Goal: Task Accomplishment & Management: Use online tool/utility

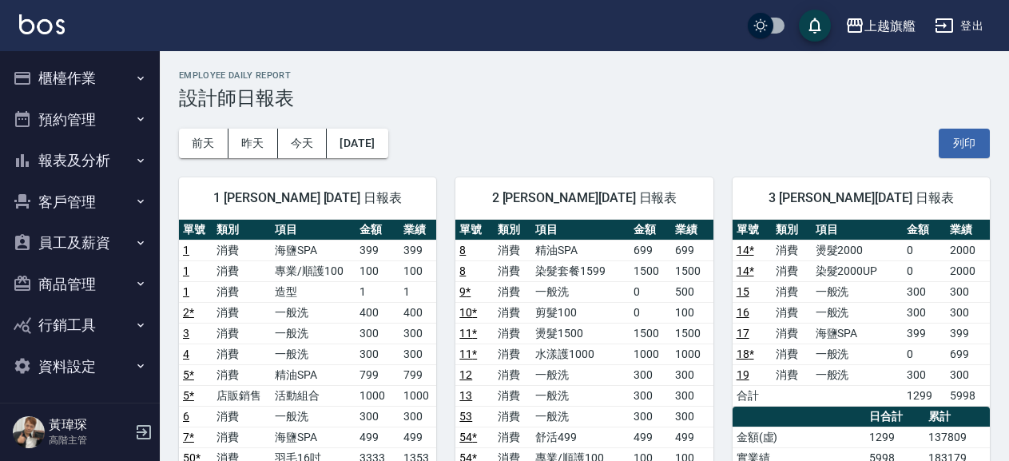
scroll to position [863, 0]
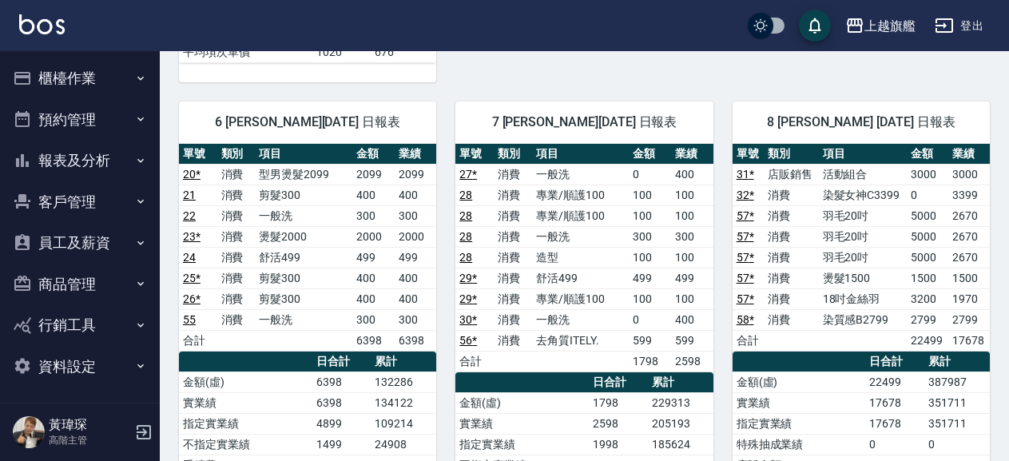
click at [70, 200] on button "客戶管理" at bounding box center [79, 202] width 147 height 42
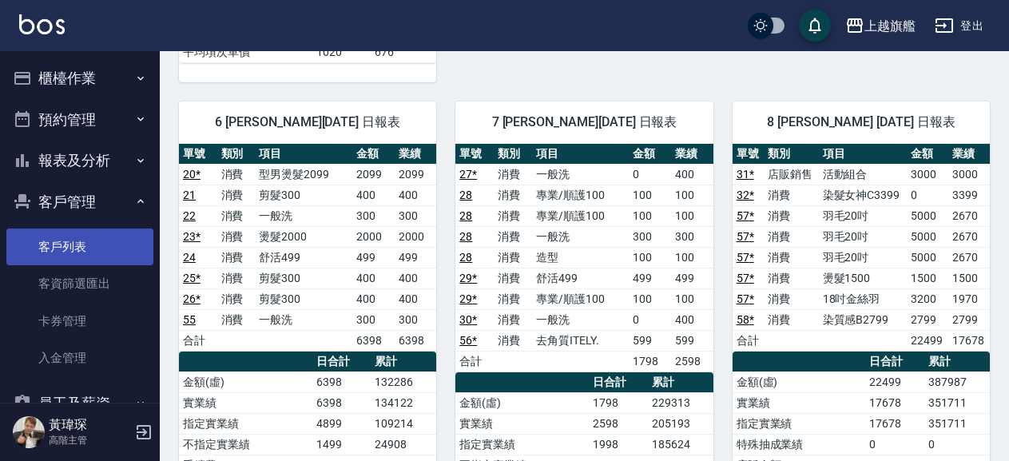
click at [65, 236] on link "客戶列表" at bounding box center [79, 246] width 147 height 37
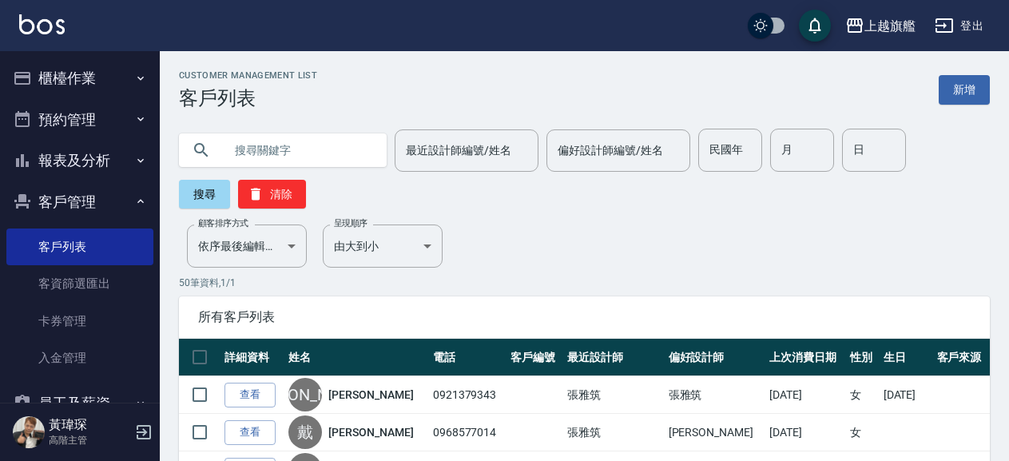
click at [293, 145] on input "text" at bounding box center [299, 150] width 150 height 43
type input "0920691568"
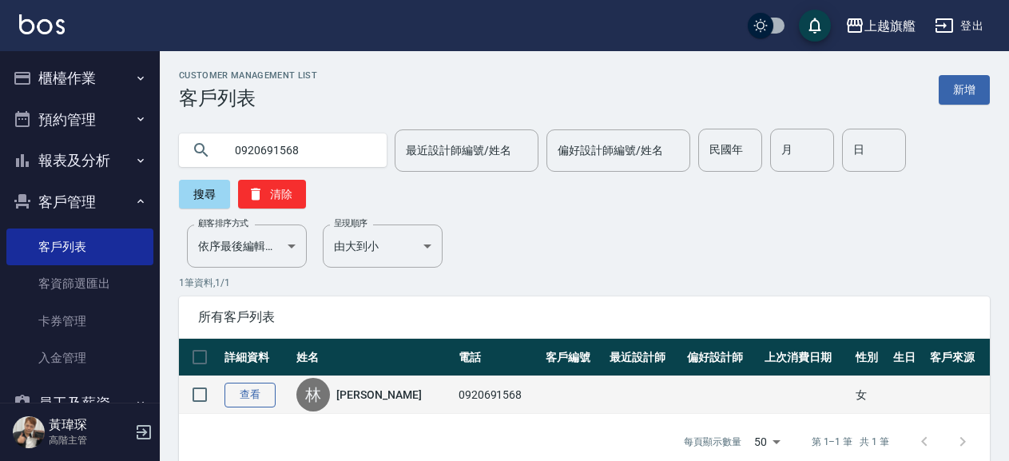
click at [251, 402] on link "查看" at bounding box center [249, 395] width 51 height 25
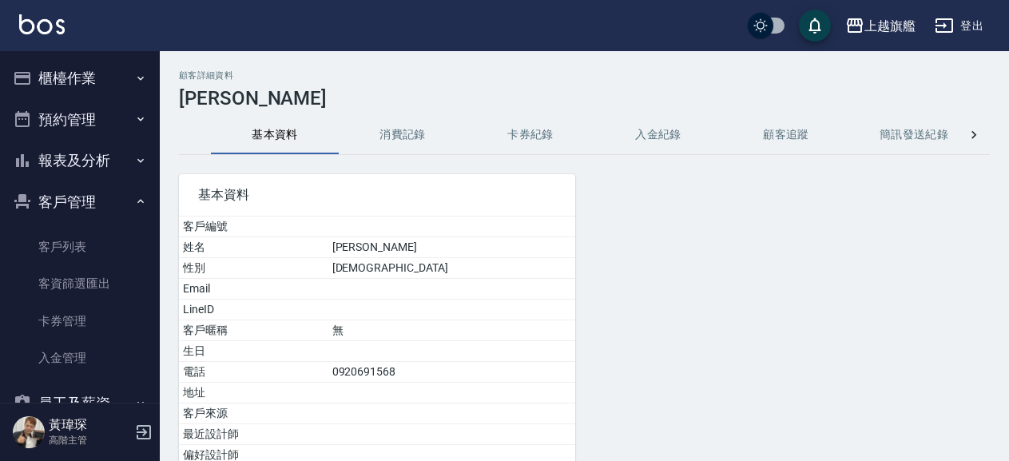
click at [651, 133] on button "入金紀錄" at bounding box center [658, 135] width 128 height 38
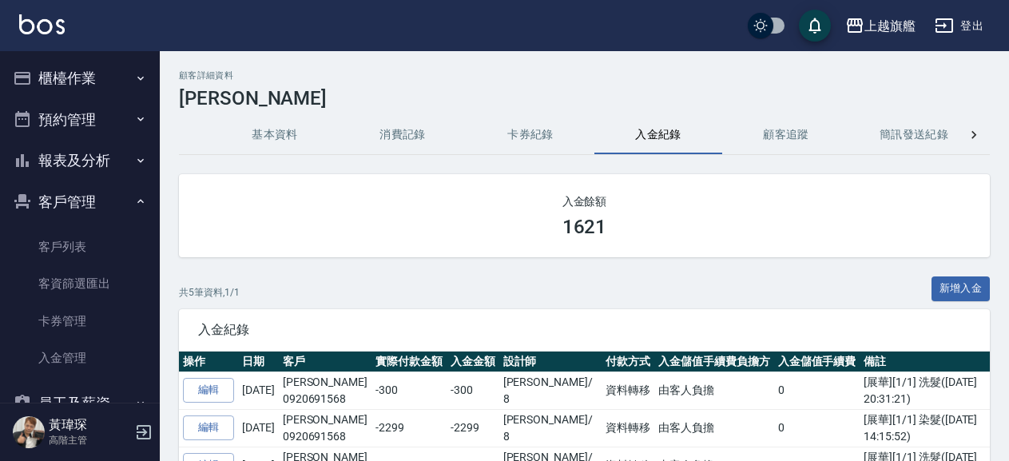
click at [693, 143] on button "入金紀錄" at bounding box center [658, 135] width 128 height 38
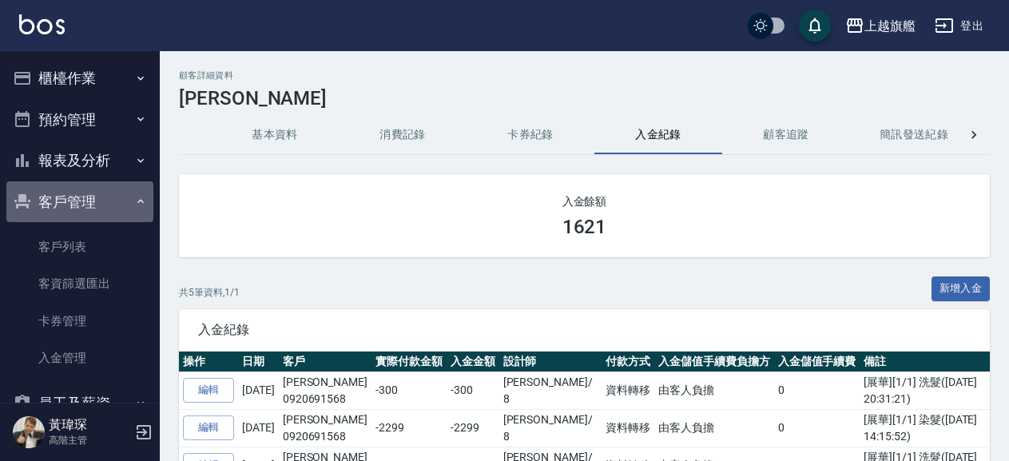
click at [83, 198] on button "客戶管理" at bounding box center [79, 202] width 147 height 42
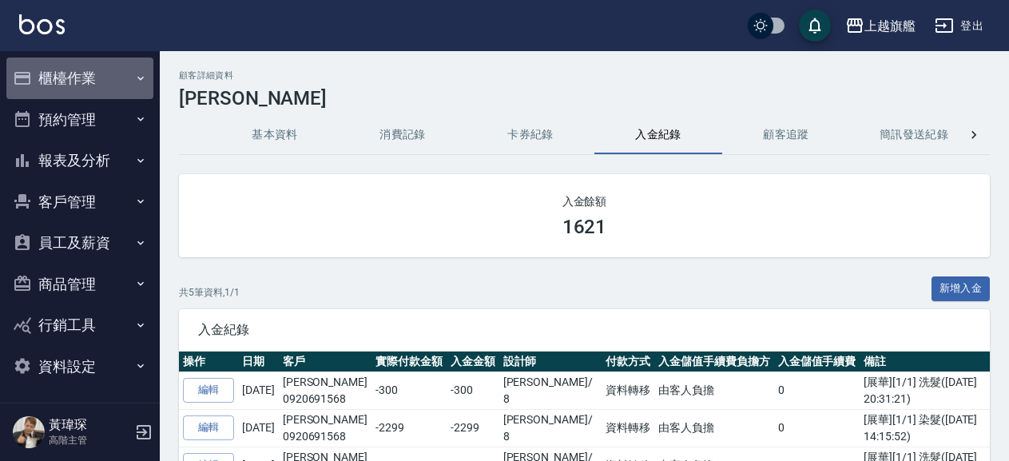
click at [81, 71] on button "櫃檯作業" at bounding box center [79, 79] width 147 height 42
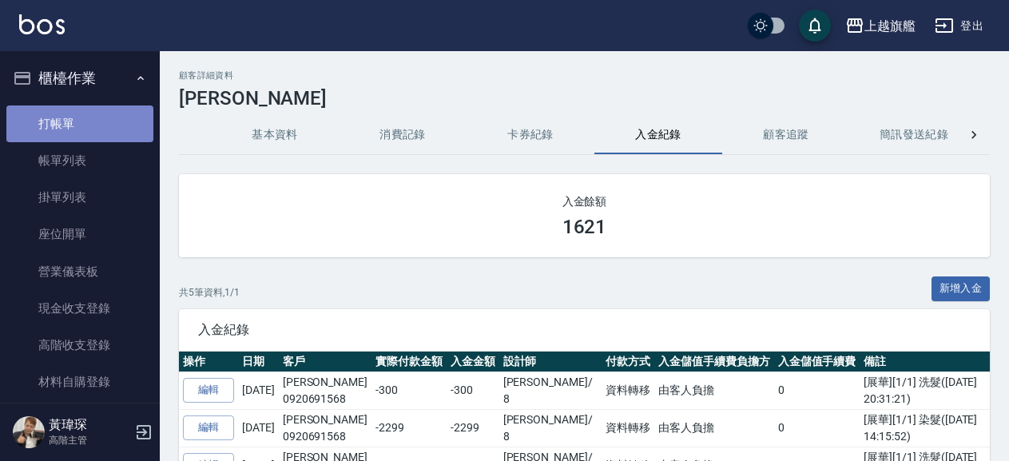
click at [93, 117] on link "打帳單" at bounding box center [79, 123] width 147 height 37
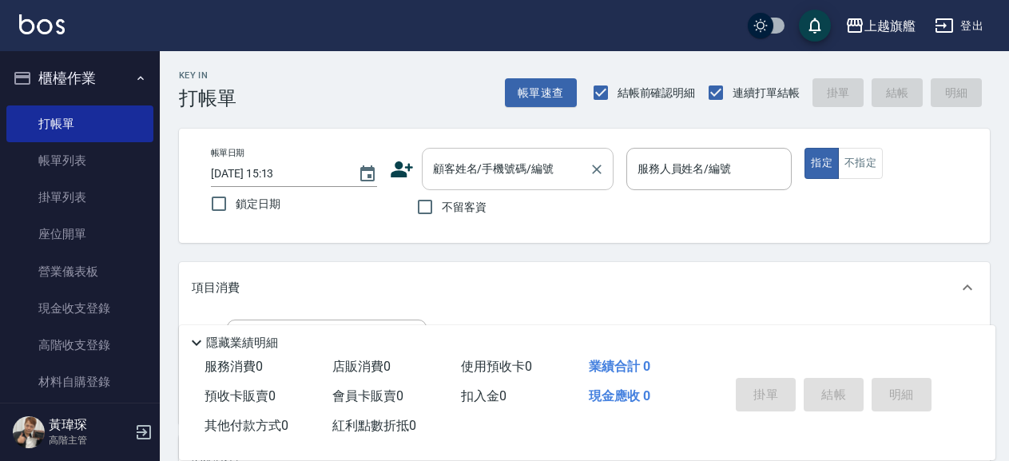
drag, startPoint x: 578, startPoint y: 194, endPoint x: 525, endPoint y: 189, distance: 53.7
click at [568, 194] on div "不留客資" at bounding box center [502, 207] width 224 height 34
drag, startPoint x: 603, startPoint y: 142, endPoint x: 562, endPoint y: 156, distance: 42.9
click at [562, 156] on div "帳單日期 [DATE] 15:13 鎖定日期 顧客姓名/手機號碼/編號 顧客姓名/手機號碼/編號 不留客資 服務人員姓名/編號 服務人員姓名/編號 指定 不指定" at bounding box center [584, 186] width 811 height 114
drag, startPoint x: 762, startPoint y: 21, endPoint x: 831, endPoint y: 24, distance: 68.8
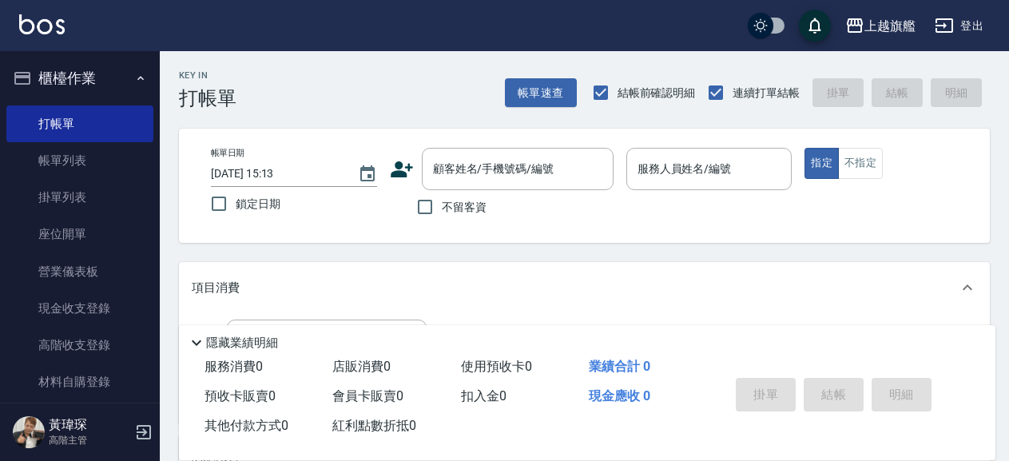
click at [831, 24] on div "上越旗艦 登出" at bounding box center [504, 25] width 1009 height 51
click at [842, 6] on div "上越旗艦 登出" at bounding box center [504, 25] width 1009 height 51
click at [859, 5] on div "上越旗艦 登出" at bounding box center [504, 25] width 1009 height 51
click at [900, 18] on div "上越旗艦" at bounding box center [889, 26] width 51 height 20
